Goal: Find contact information: Find contact information

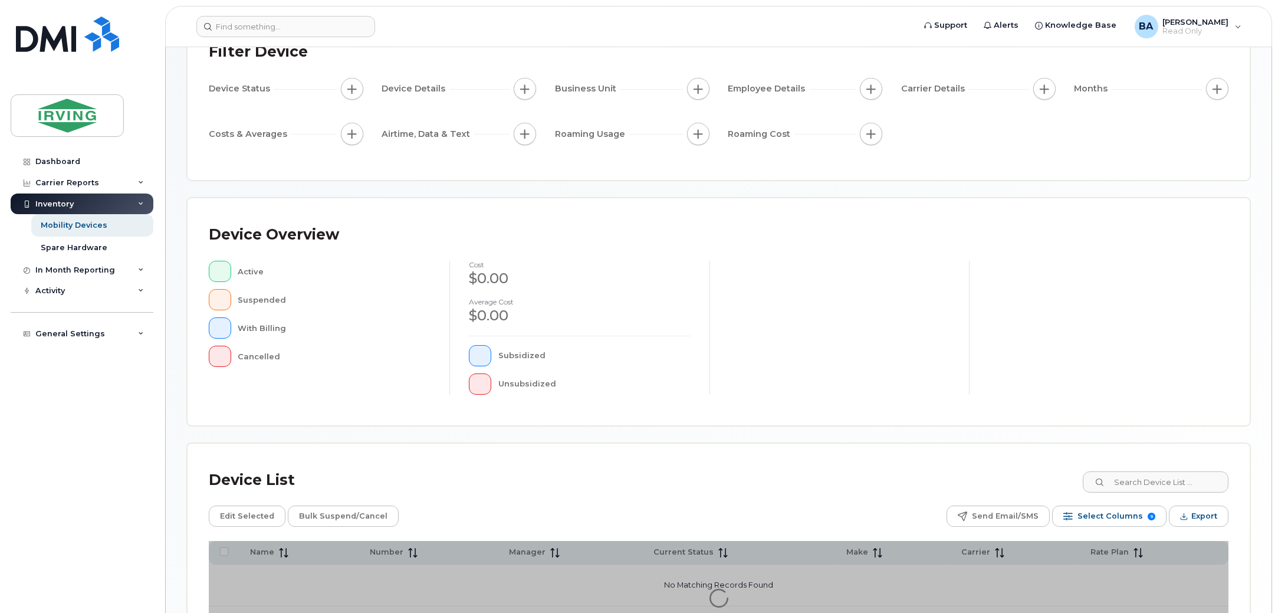
scroll to position [198, 0]
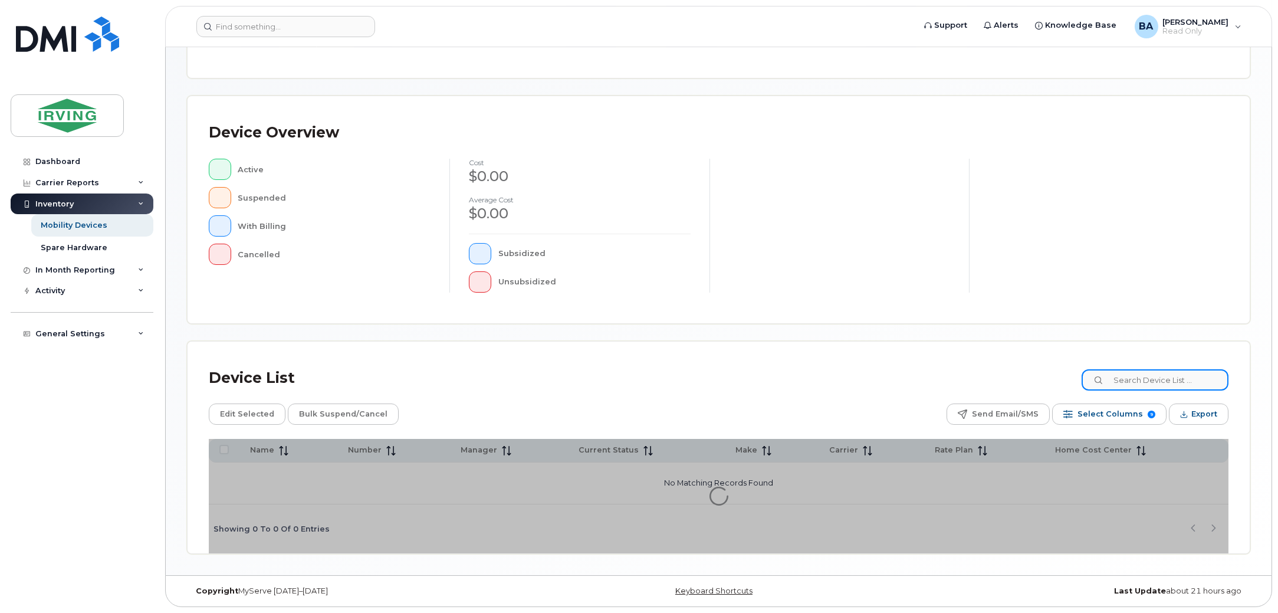
click at [1139, 384] on input at bounding box center [1154, 379] width 147 height 21
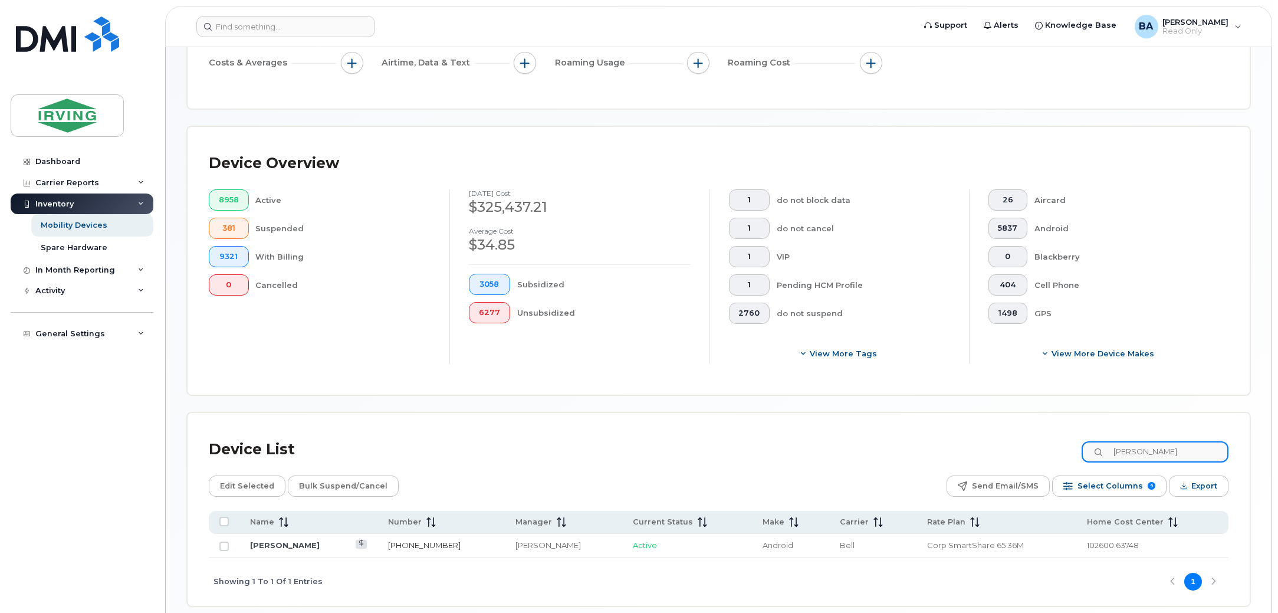
type input "EMILY SMALL"
click at [288, 541] on link "[PERSON_NAME]" at bounding box center [285, 544] width 70 height 9
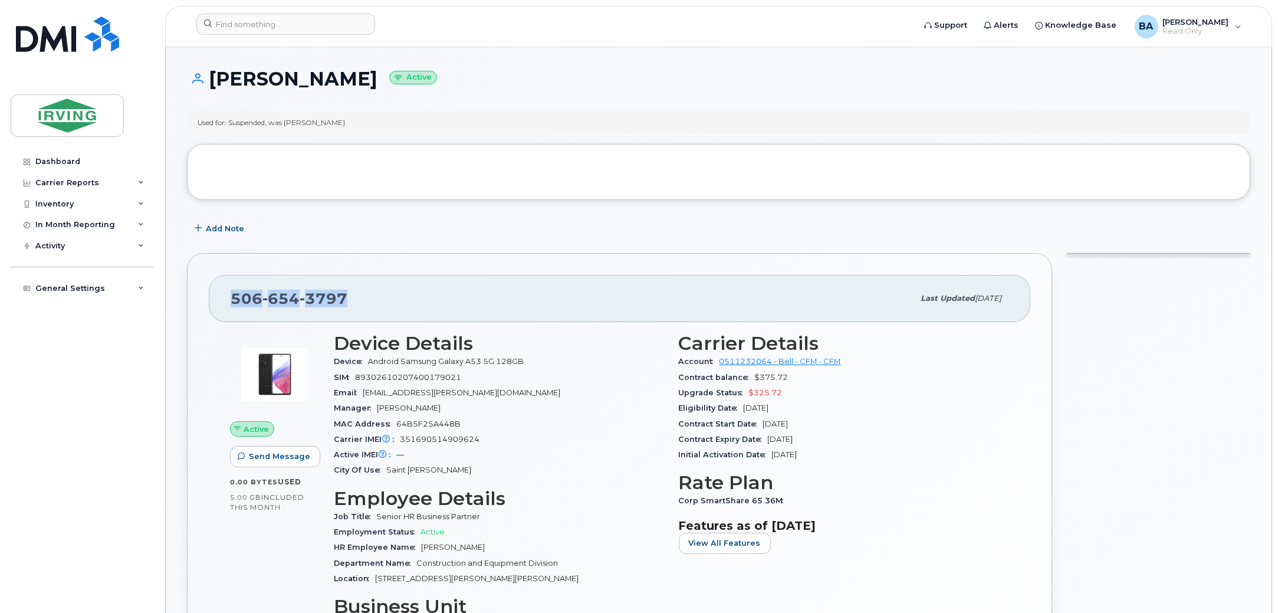
drag, startPoint x: 350, startPoint y: 297, endPoint x: 221, endPoint y: 290, distance: 129.3
click at [221, 290] on div "[PHONE_NUMBER] Last updated [DATE]" at bounding box center [619, 298] width 821 height 47
copy span "[PHONE_NUMBER]"
